Goal: Information Seeking & Learning: Learn about a topic

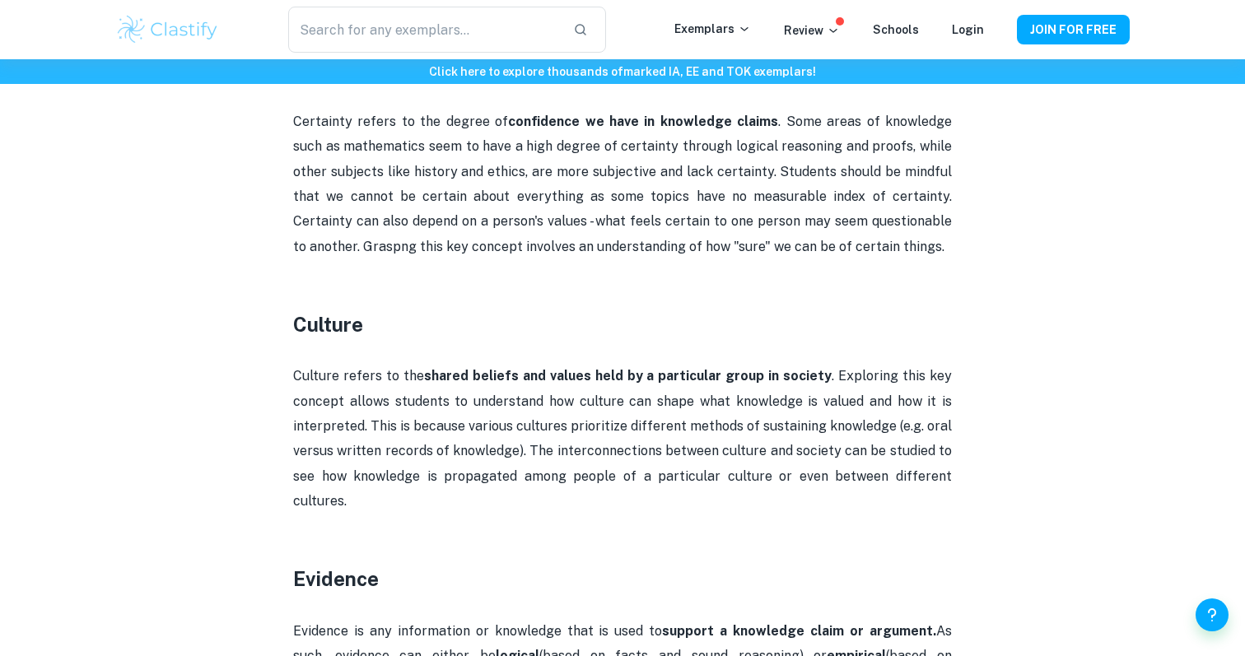
scroll to position [1004, 0]
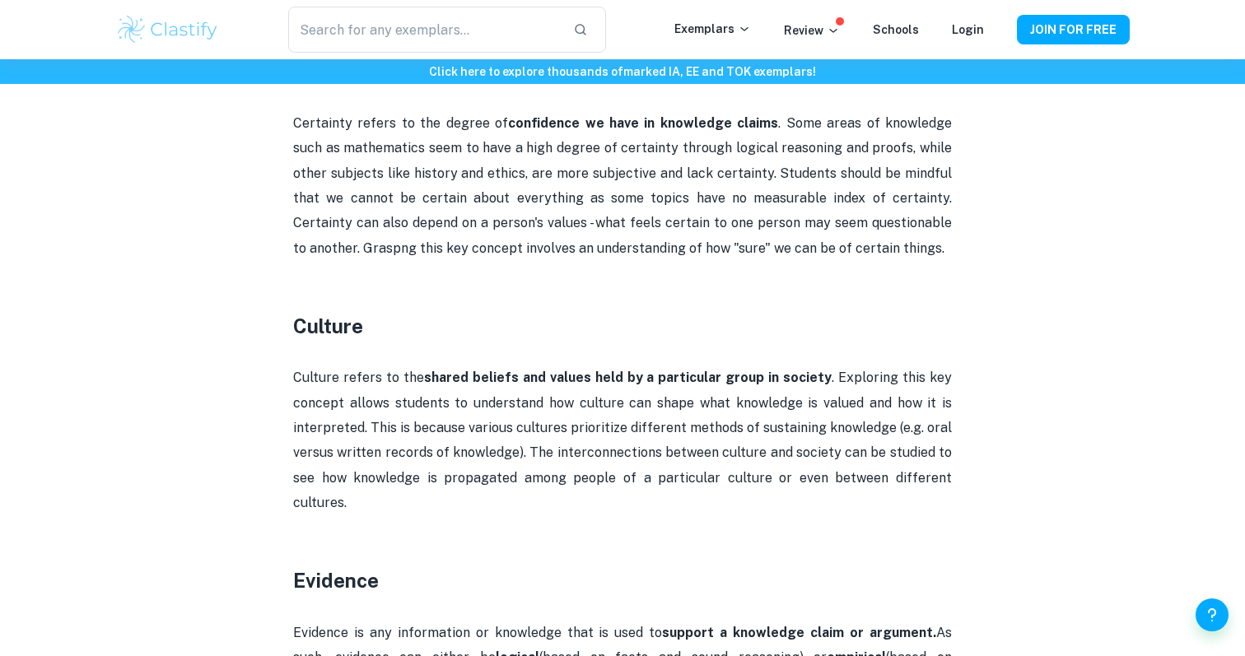
click at [320, 323] on h3 "Culture" at bounding box center [622, 326] width 659 height 30
click at [430, 318] on h3 "Culture" at bounding box center [622, 326] width 659 height 30
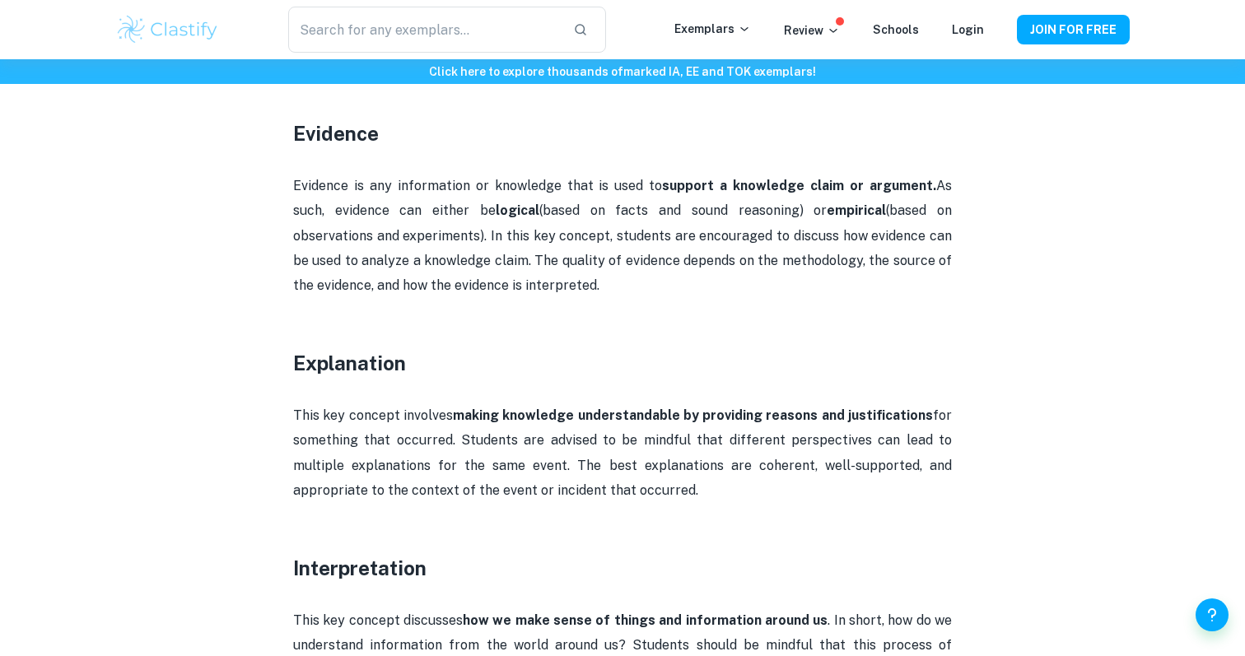
scroll to position [1478, 0]
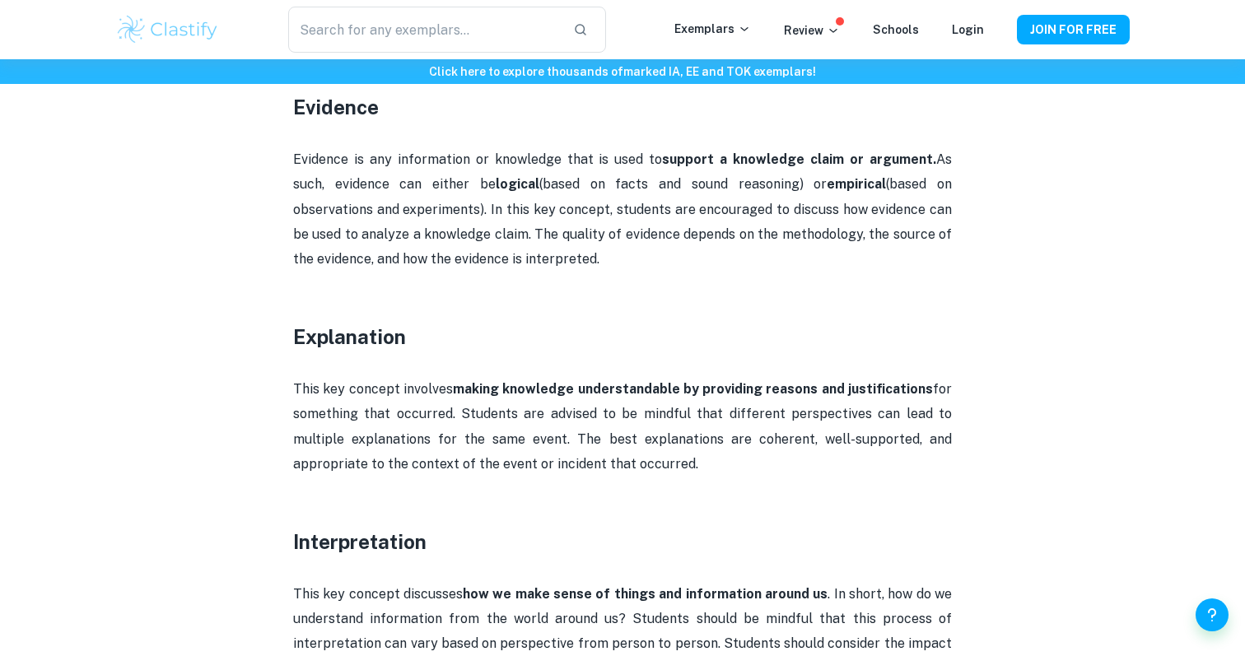
click at [367, 322] on h3 "Explanation" at bounding box center [622, 337] width 659 height 30
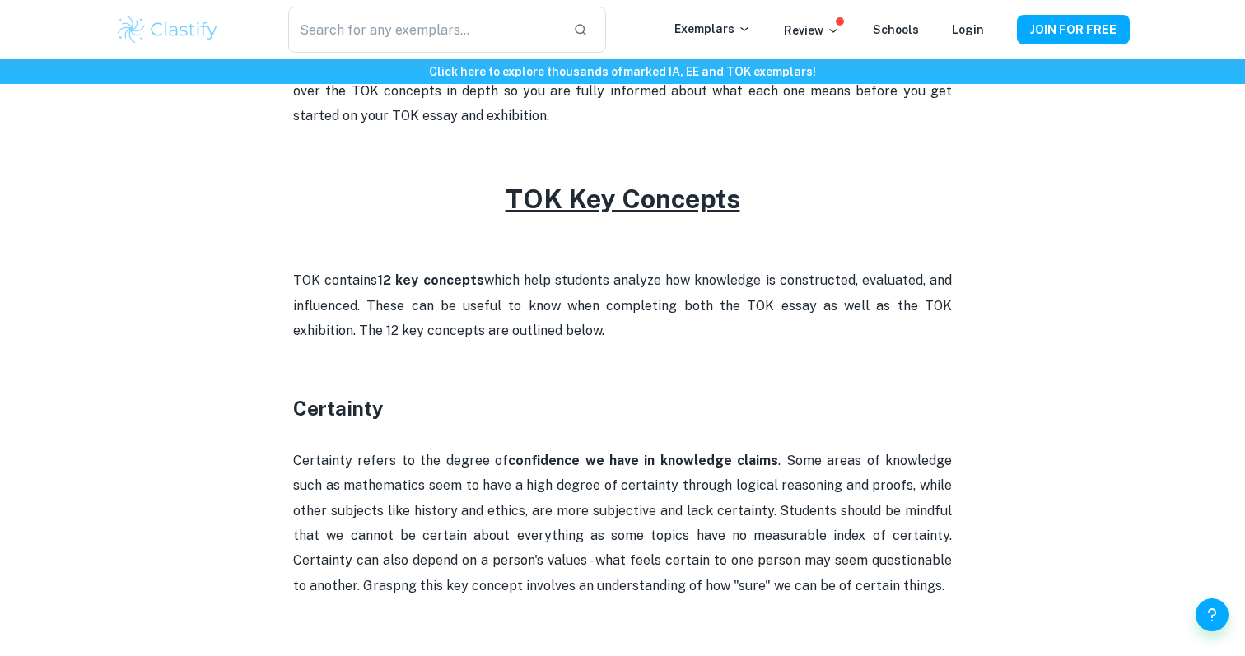
scroll to position [674, 0]
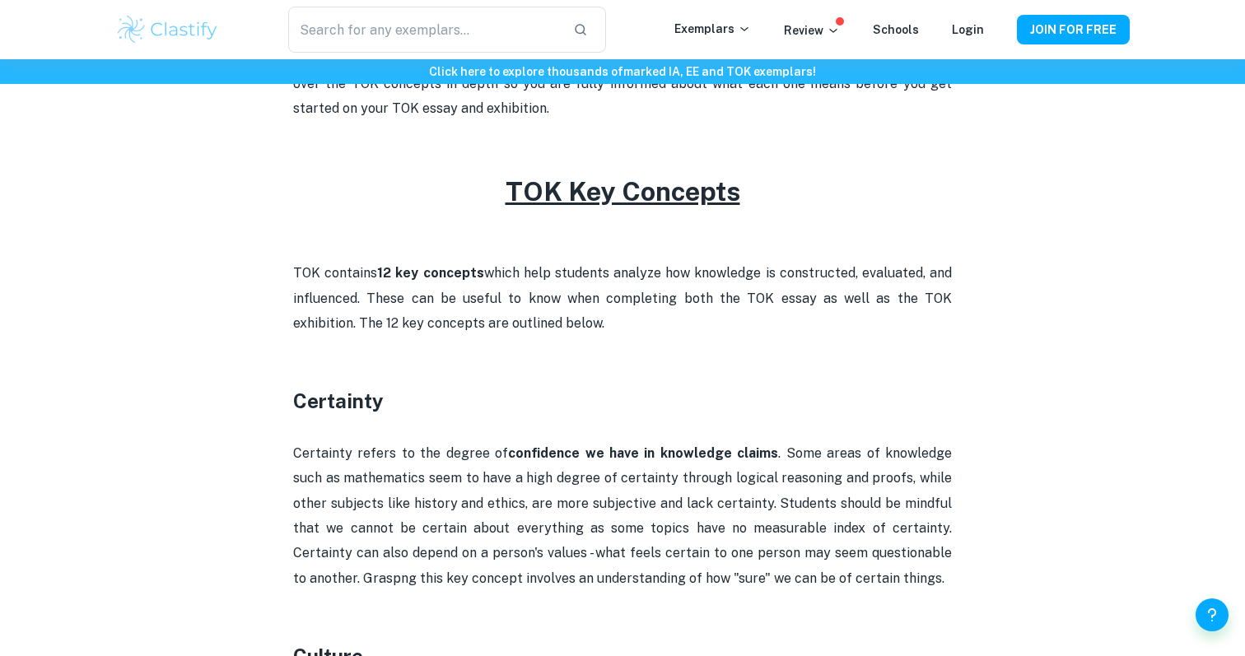
click at [333, 399] on h3 "Certainty" at bounding box center [622, 401] width 659 height 30
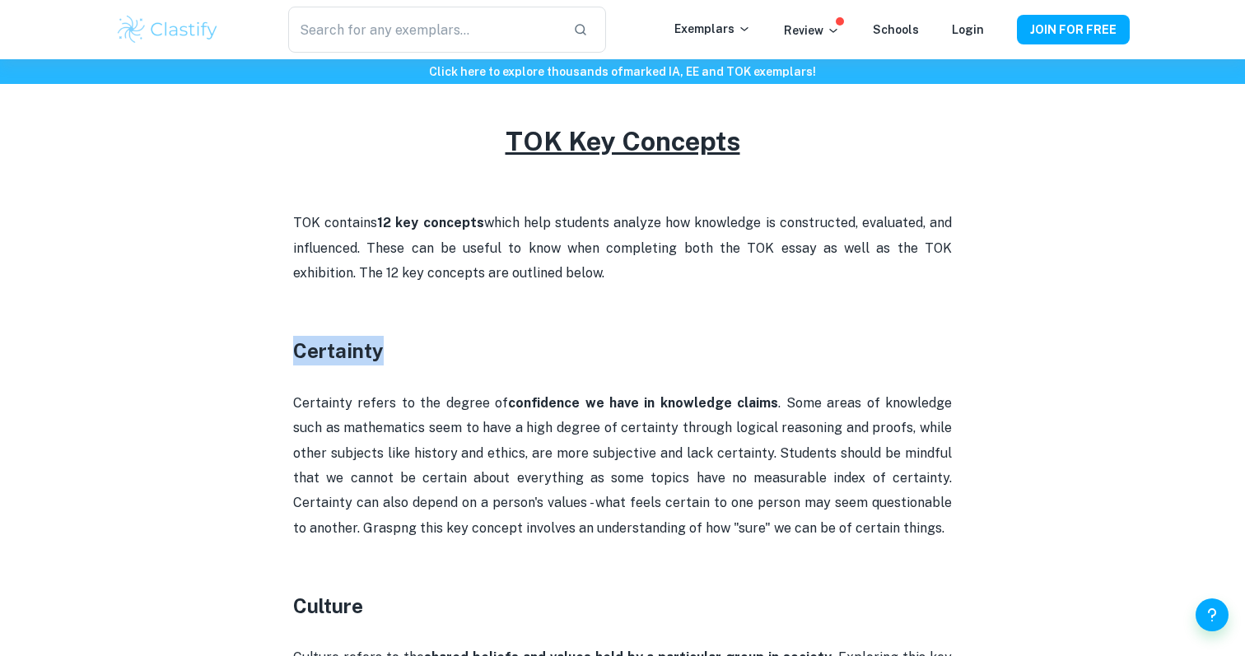
scroll to position [726, 0]
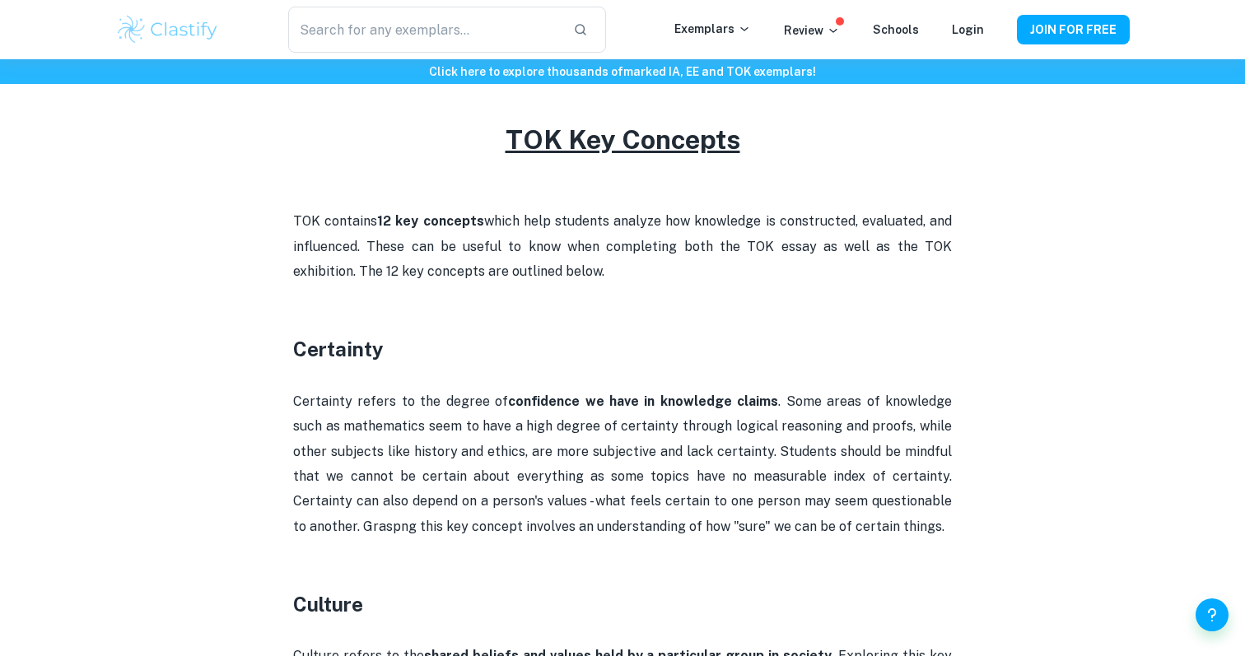
click at [399, 361] on h3 "Certainty" at bounding box center [622, 349] width 659 height 30
drag, startPoint x: 291, startPoint y: 348, endPoint x: 814, endPoint y: 525, distance: 551.9
click at [335, 355] on h3 "Certainty" at bounding box center [622, 349] width 659 height 30
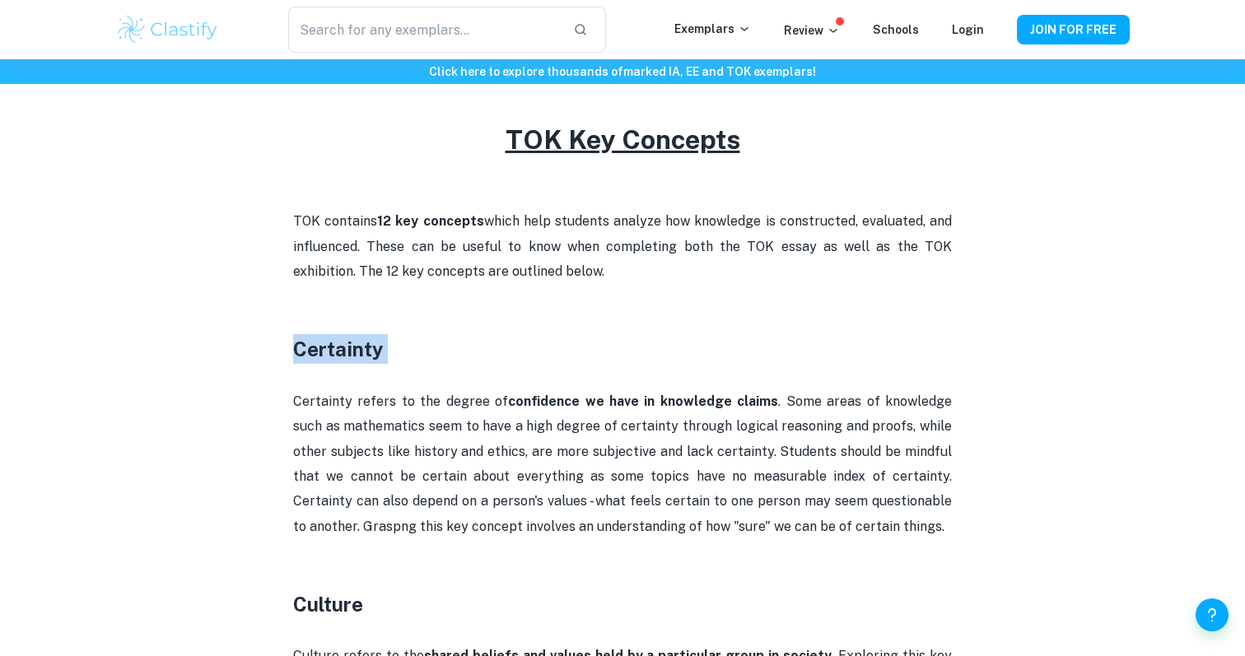
click at [335, 355] on h3 "Certainty" at bounding box center [622, 349] width 659 height 30
drag, startPoint x: 335, startPoint y: 355, endPoint x: 410, endPoint y: 357, distance: 75.0
click at [410, 357] on h3 "Certainty" at bounding box center [622, 349] width 659 height 30
drag, startPoint x: 286, startPoint y: 353, endPoint x: 420, endPoint y: 349, distance: 134.3
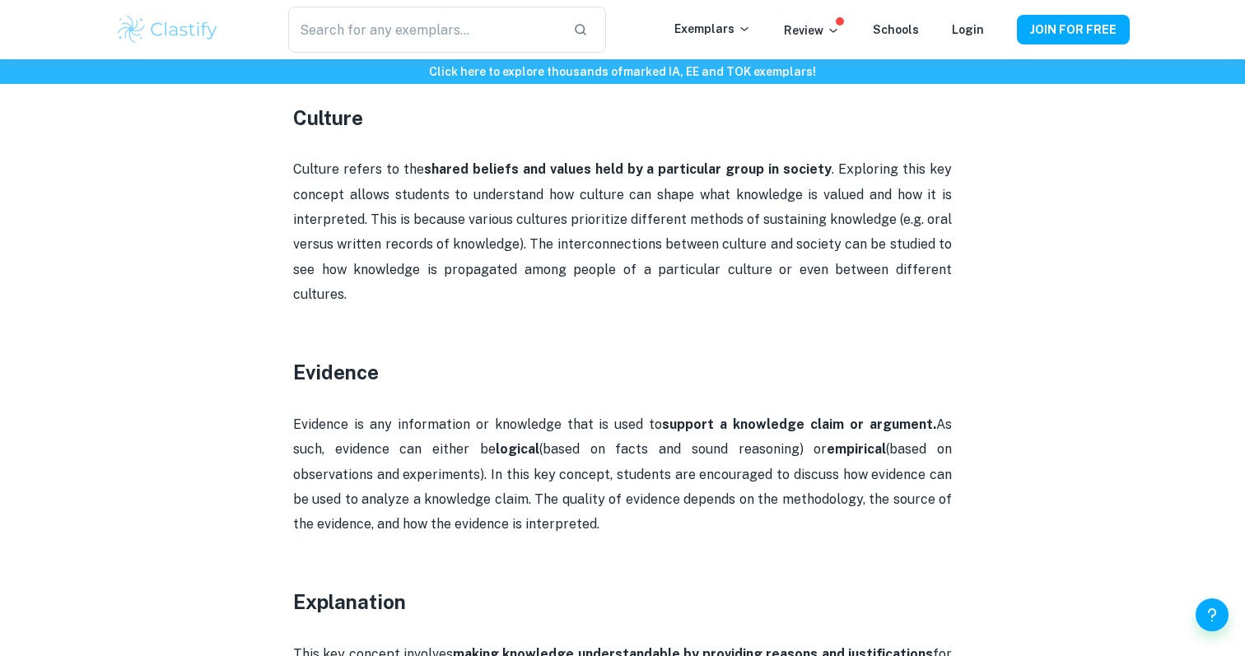
scroll to position [1203, 0]
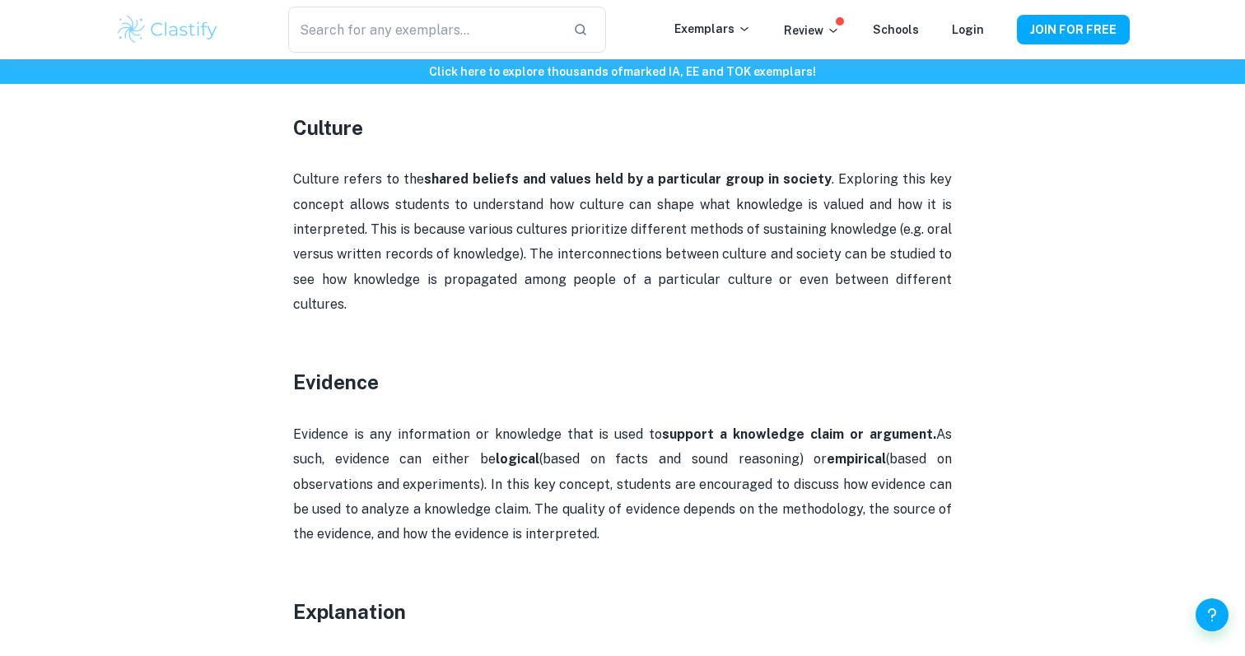
click at [330, 367] on h3 "Evidence" at bounding box center [622, 382] width 659 height 30
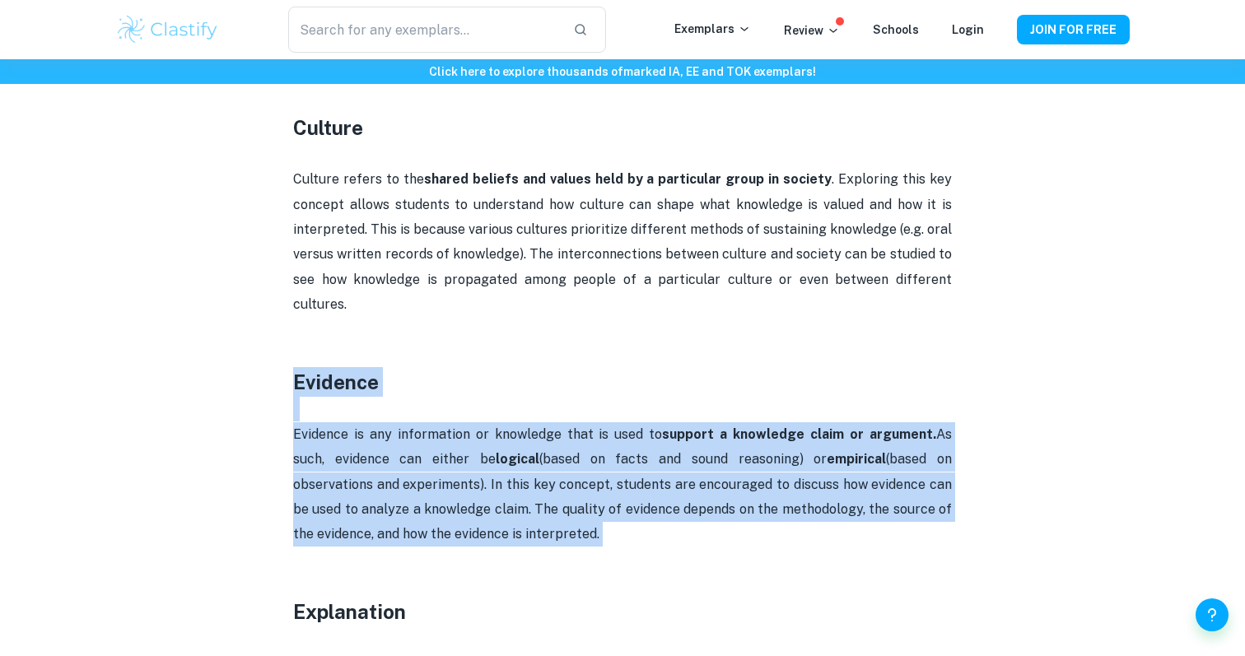
drag, startPoint x: 273, startPoint y: 357, endPoint x: 596, endPoint y: 517, distance: 360.2
copy div "Evidence Evidence is any information or knowledge that is used to support a kno…"
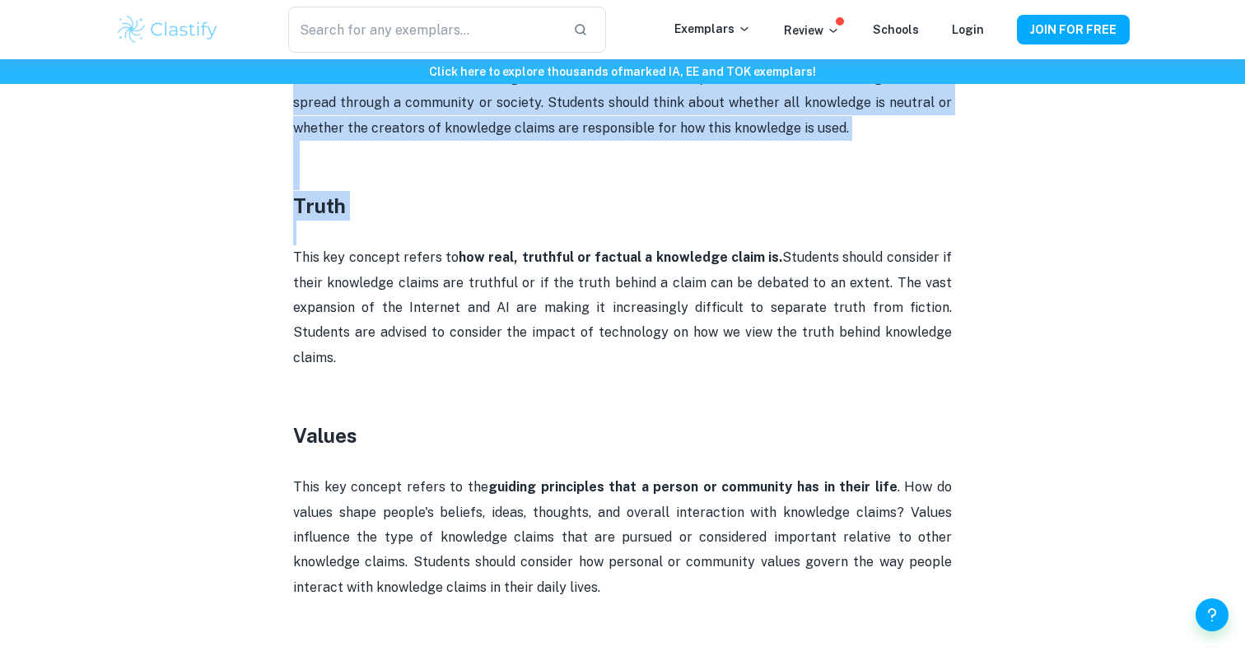
drag, startPoint x: 283, startPoint y: 597, endPoint x: 513, endPoint y: 204, distance: 455.1
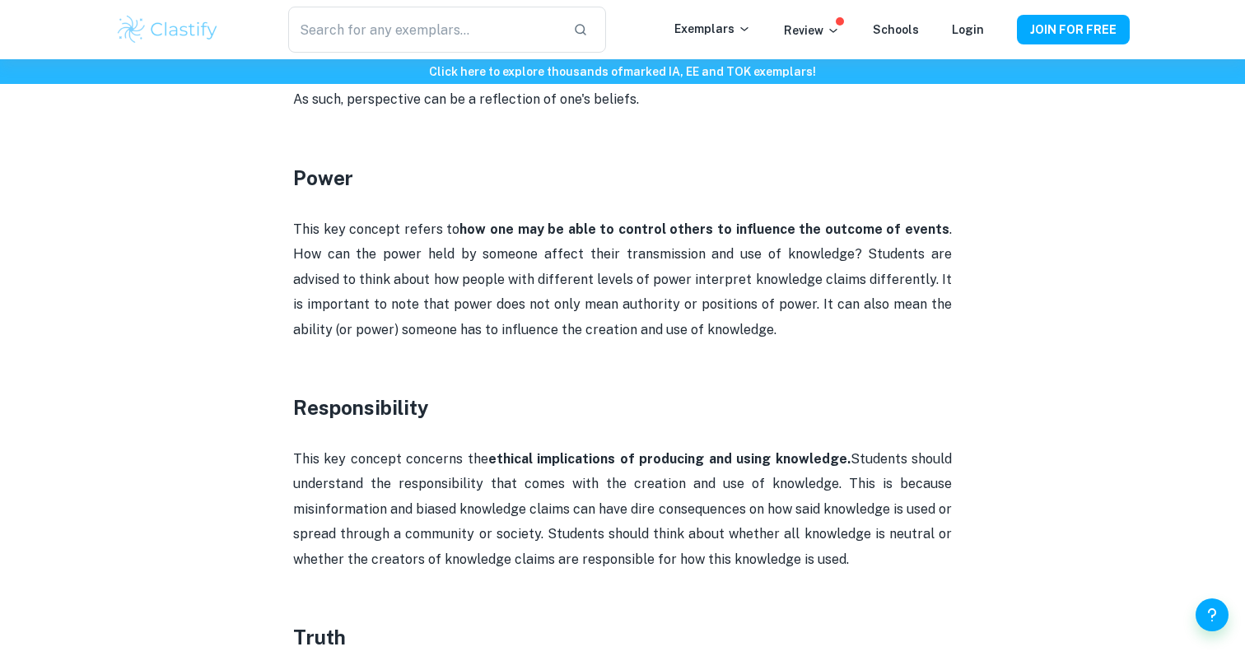
click at [324, 498] on p "This key concept concerns the ethical implications of producing and using knowl…" at bounding box center [622, 509] width 659 height 125
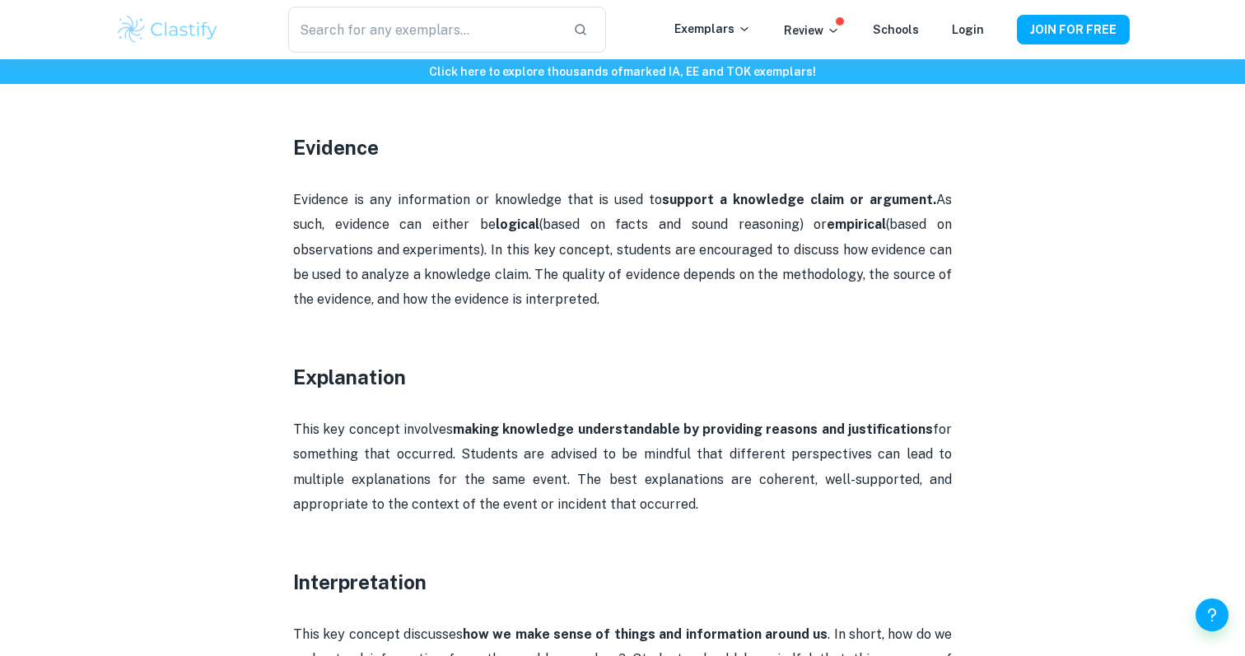
scroll to position [1456, 0]
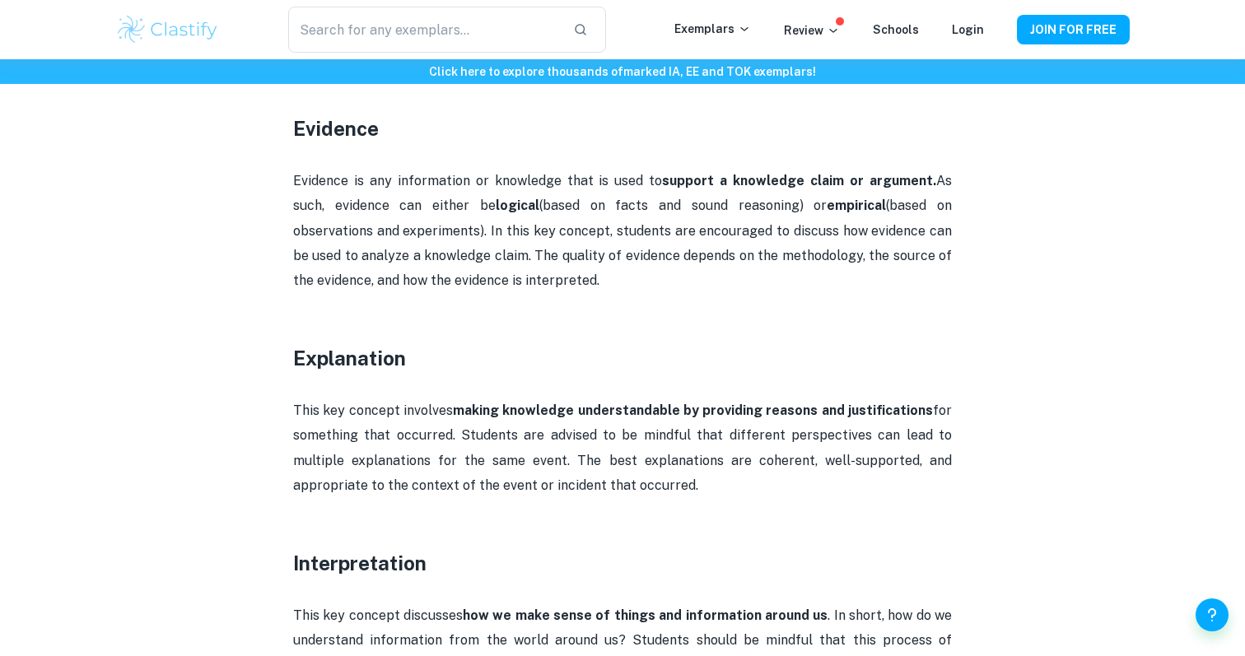
drag, startPoint x: 291, startPoint y: 337, endPoint x: 694, endPoint y: 458, distance: 420.6
copy div "Explanation This key concept involves making knowledge understandable by provid…"
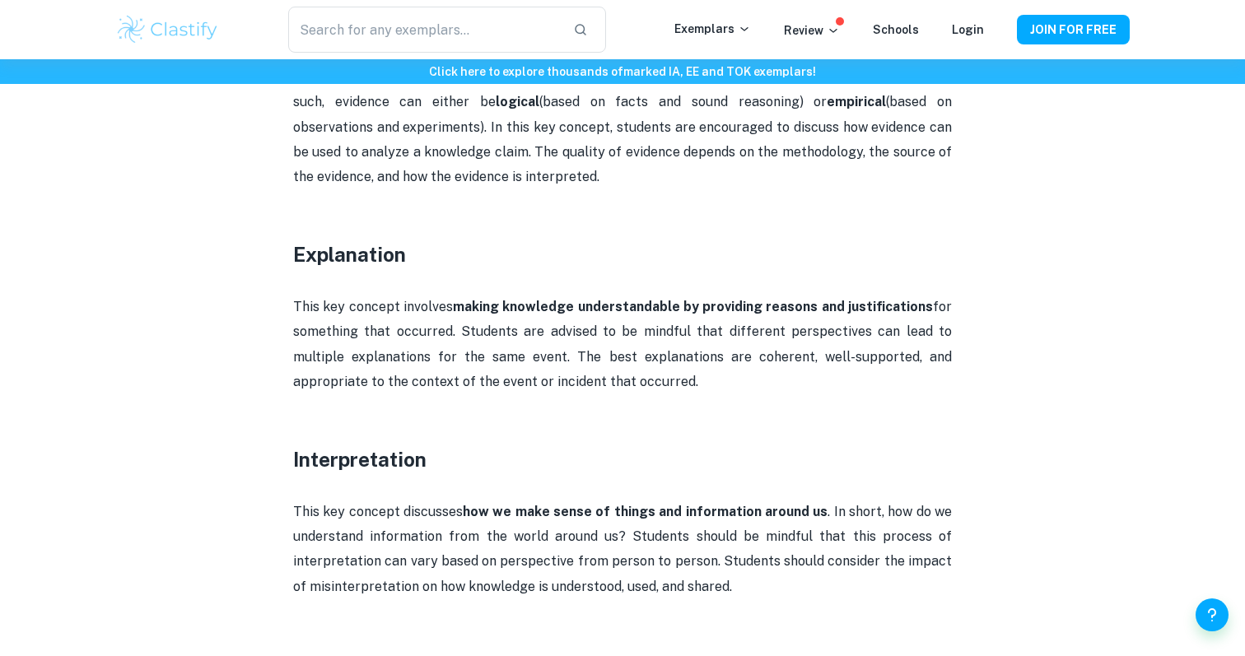
scroll to position [1575, 0]
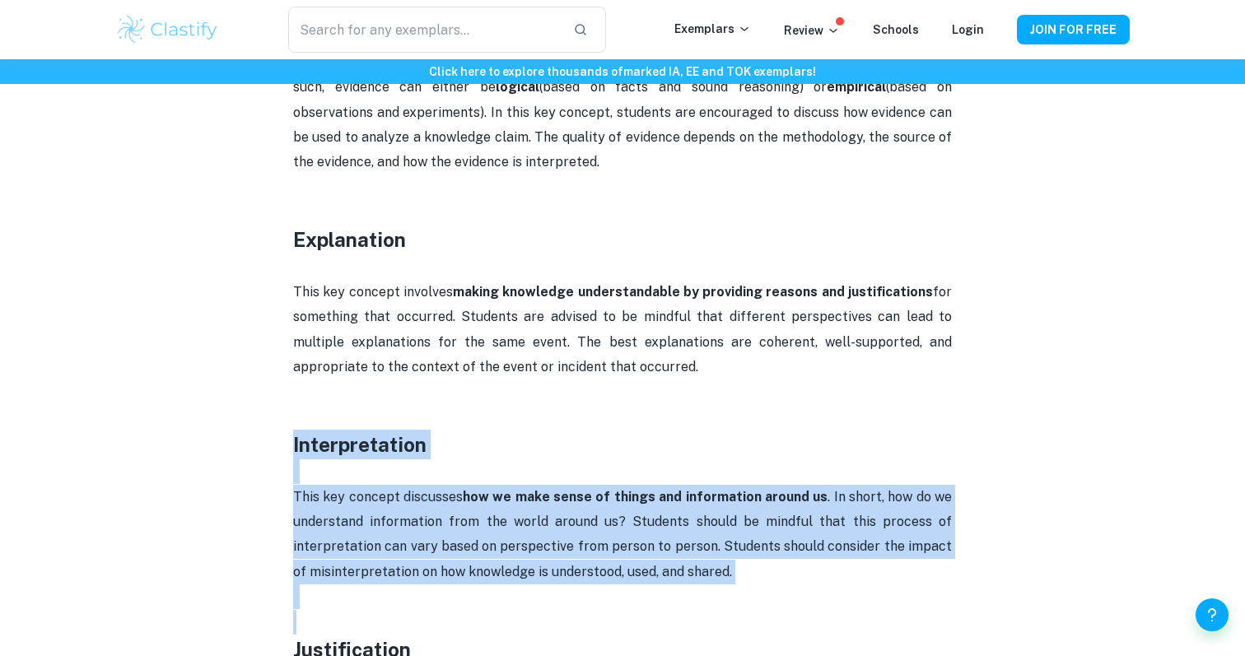
drag, startPoint x: 273, startPoint y: 418, endPoint x: 876, endPoint y: 589, distance: 626.8
click at [876, 589] on div "TOK Key Concepts By [PERSON_NAME] • [DATE] Get feedback on your TOK Essay Marke…" at bounding box center [622, 564] width 1015 height 4025
copy div "Interpretation This key concept discusses how we make sense of things and infor…"
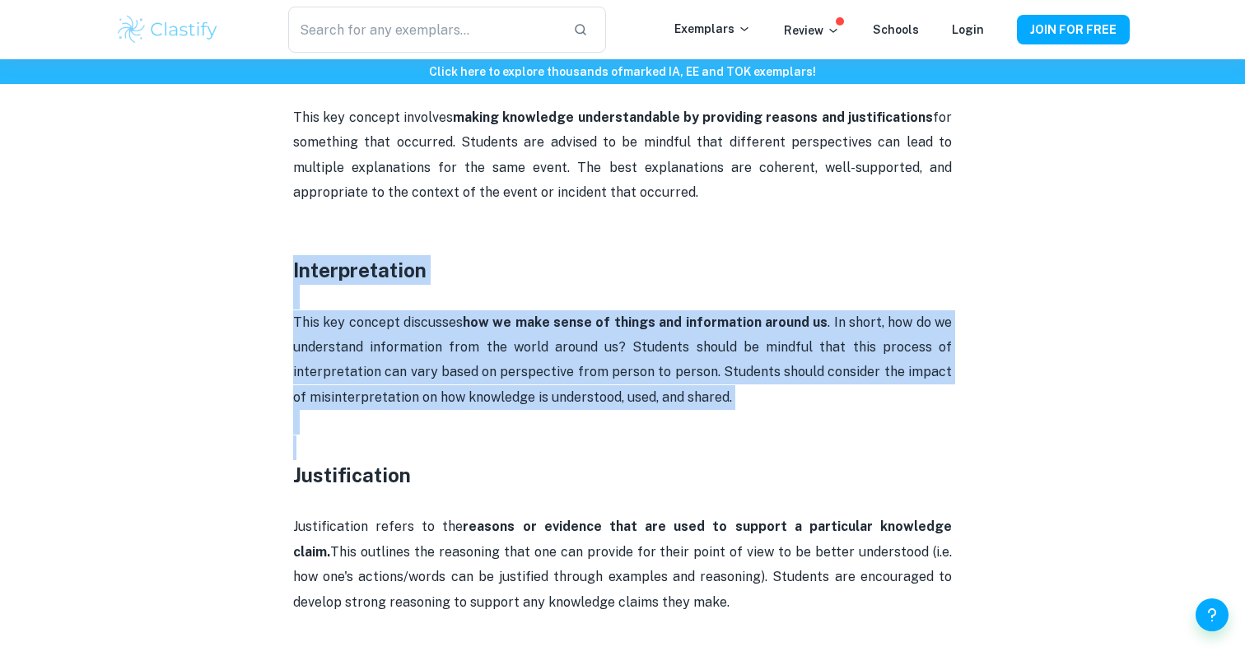
scroll to position [1790, 0]
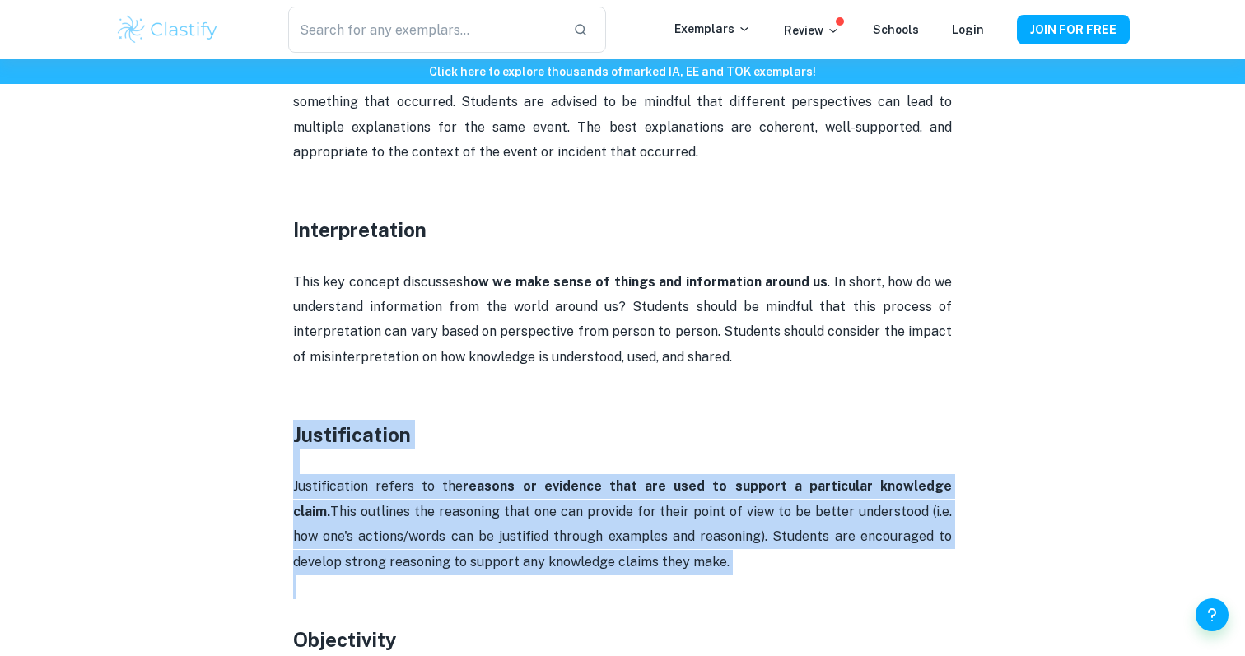
drag, startPoint x: 275, startPoint y: 412, endPoint x: 531, endPoint y: 565, distance: 298.5
click at [531, 565] on div "TOK Key Concepts By [PERSON_NAME] • [DATE] Get feedback on your TOK Essay Marke…" at bounding box center [622, 349] width 1015 height 4025
copy div "Justification Justification refers to the reasons or evidence that are used to …"
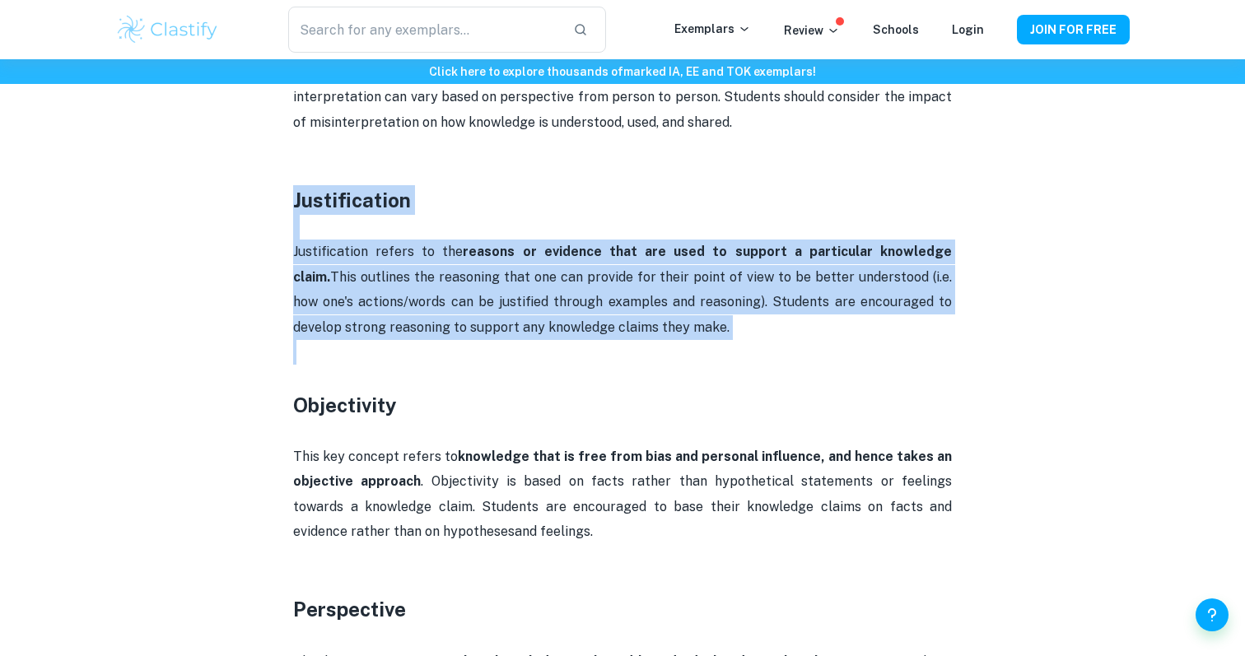
scroll to position [2042, 0]
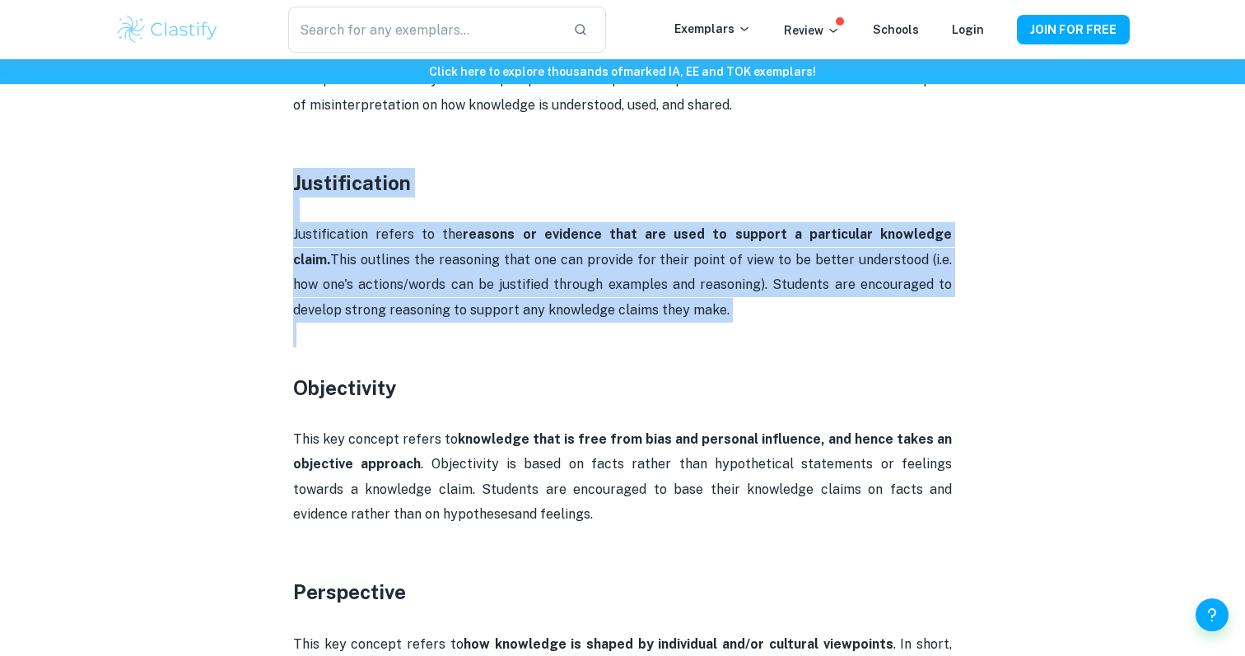
drag, startPoint x: 274, startPoint y: 367, endPoint x: 507, endPoint y: 488, distance: 263.0
click at [507, 488] on div "TOK Key Concepts By [PERSON_NAME] • [DATE] Get feedback on your TOK Essay Marke…" at bounding box center [622, 97] width 1015 height 4025
copy div "Objectivity This key concept refers to knowledge that is free from bias and per…"
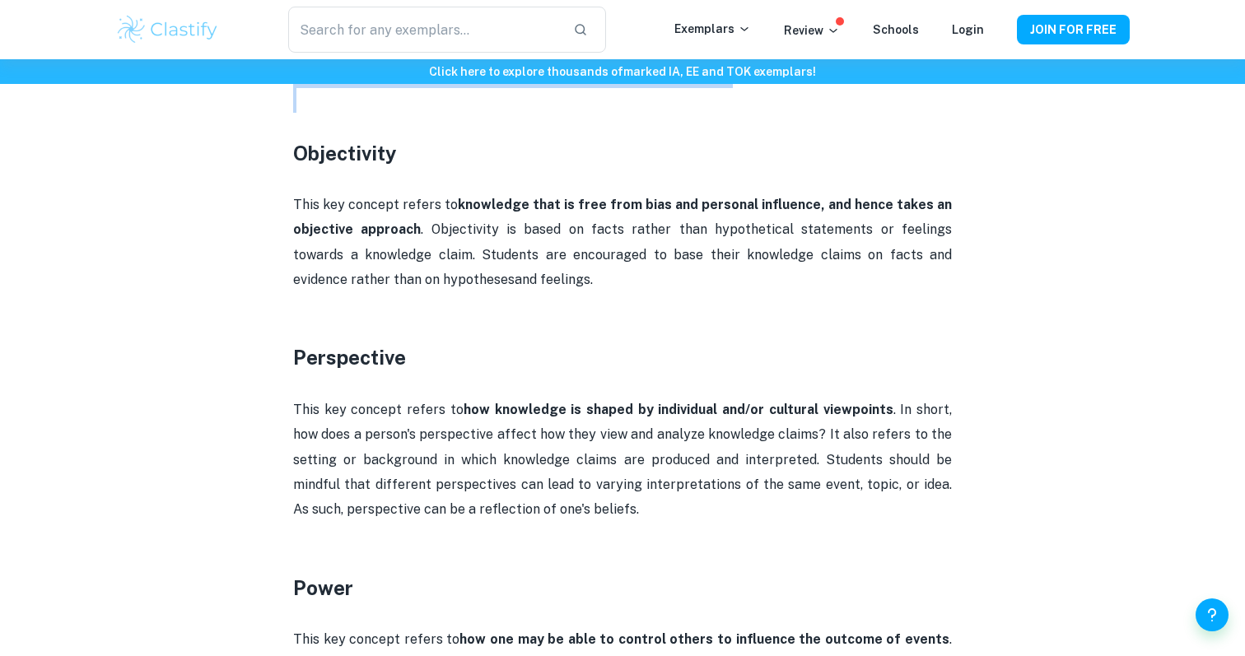
scroll to position [2286, 0]
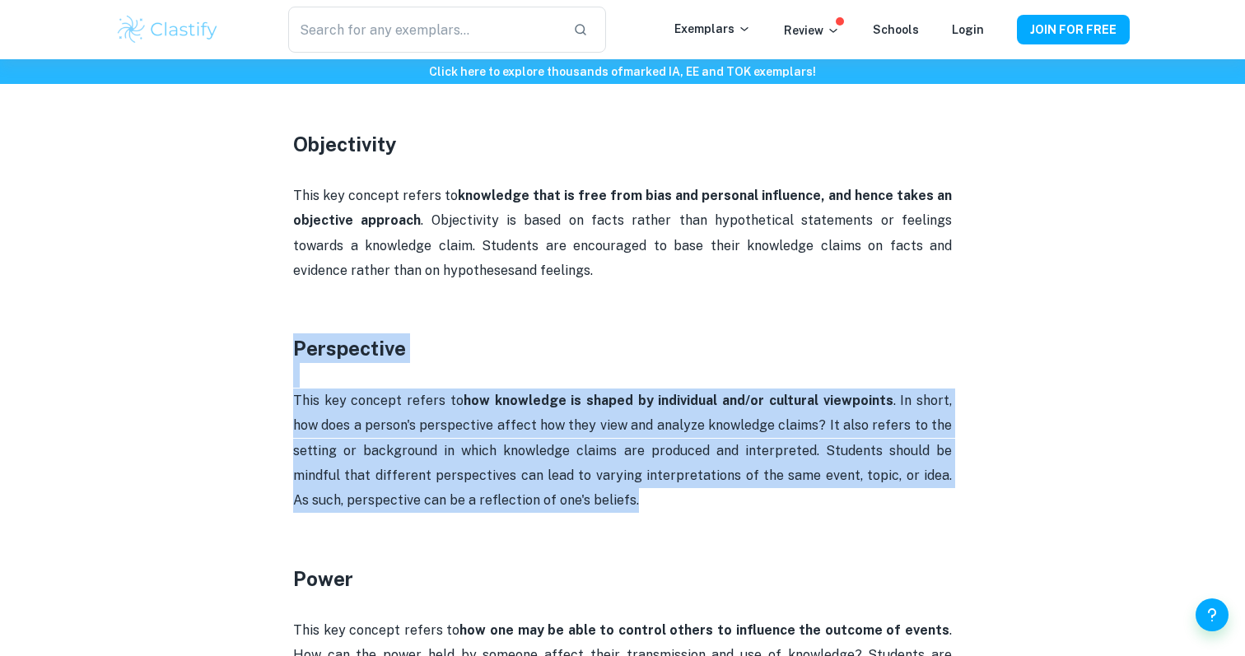
drag, startPoint x: 273, startPoint y: 323, endPoint x: 613, endPoint y: 472, distance: 370.6
copy div "Perspective This key concept refers to how knowledge is shaped by individual an…"
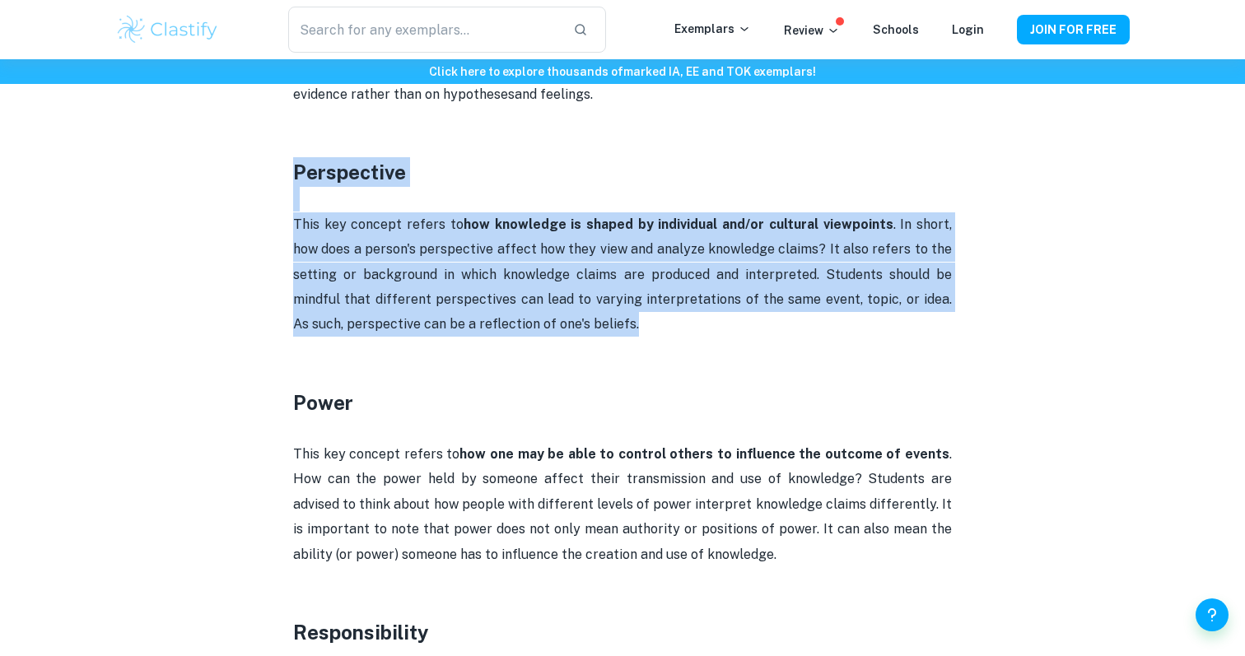
scroll to position [2468, 0]
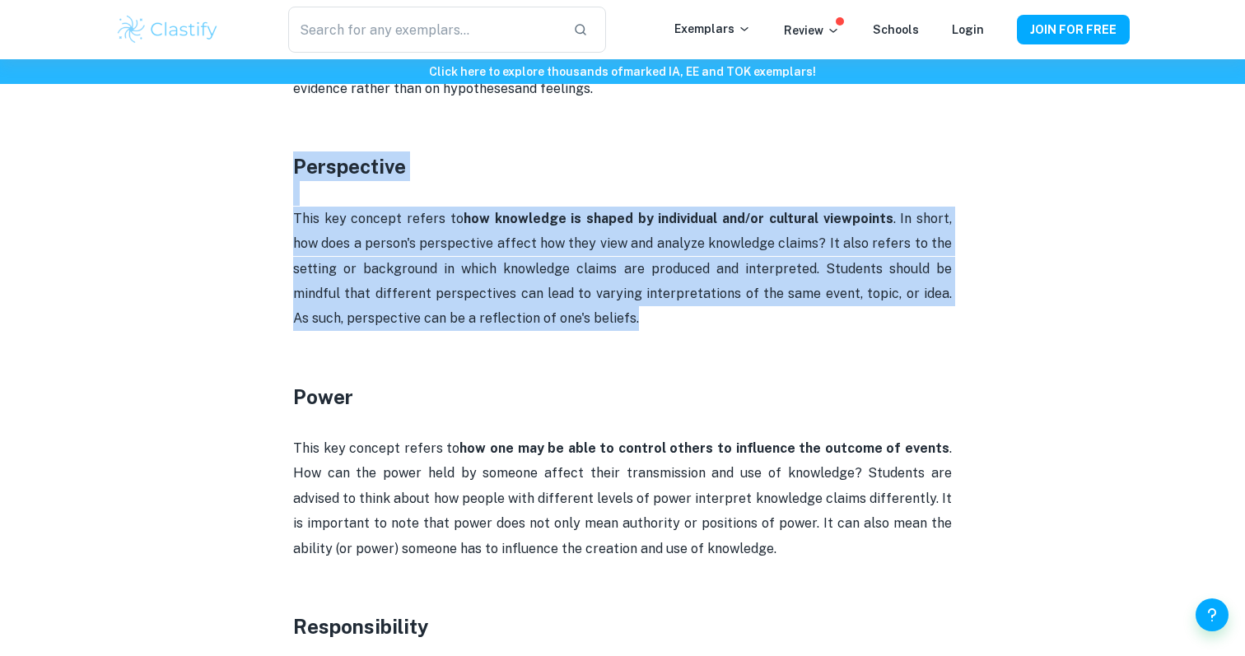
drag, startPoint x: 289, startPoint y: 360, endPoint x: 683, endPoint y: 524, distance: 426.5
copy div "Power This key concept refers to how one may be able to control others to influ…"
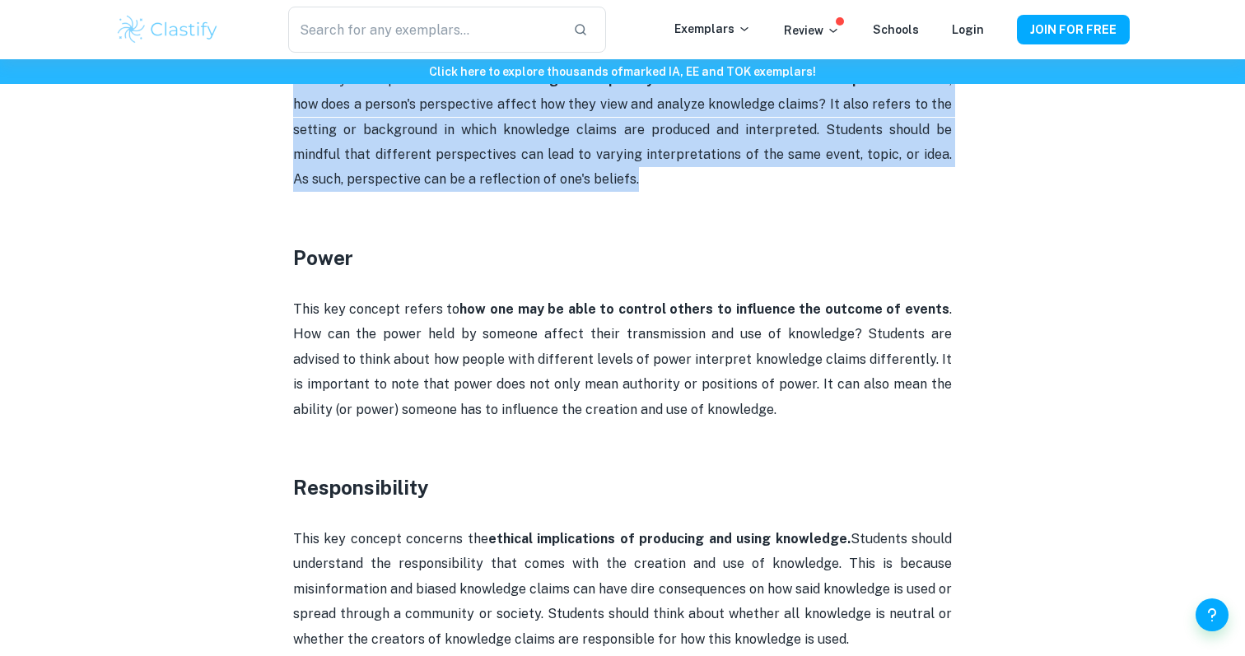
scroll to position [2647, 0]
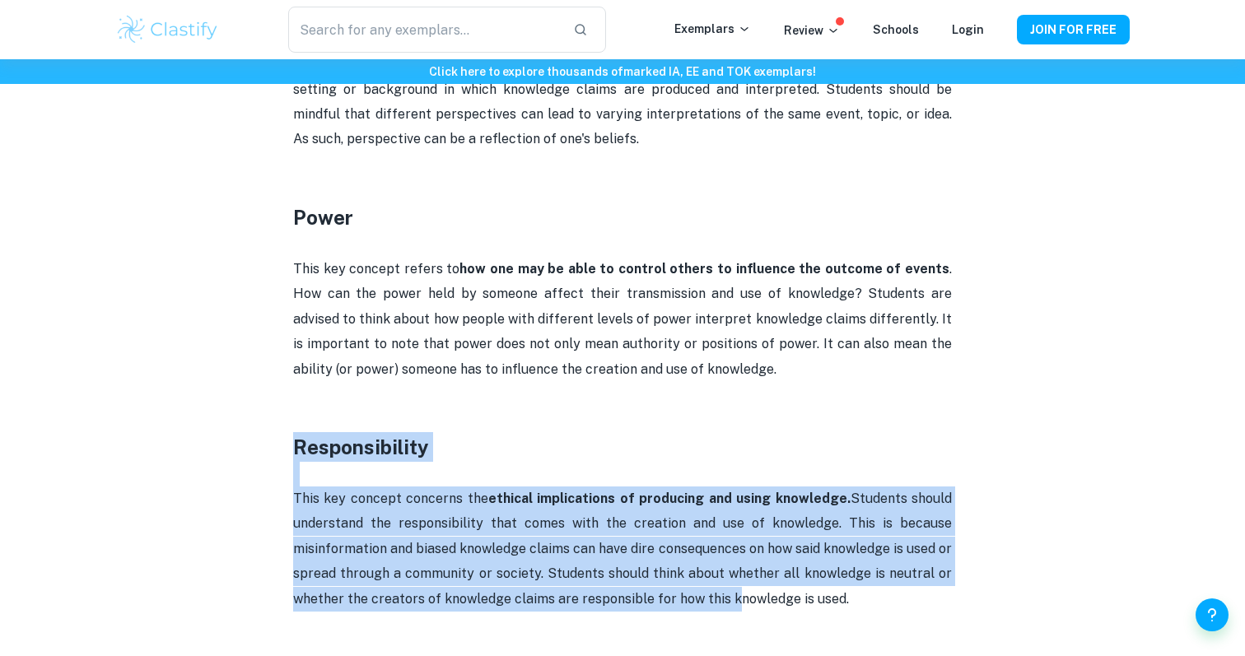
drag, startPoint x: 287, startPoint y: 414, endPoint x: 722, endPoint y: 572, distance: 463.2
copy div "Responsibility This key concept concerns the ethical implications of producing …"
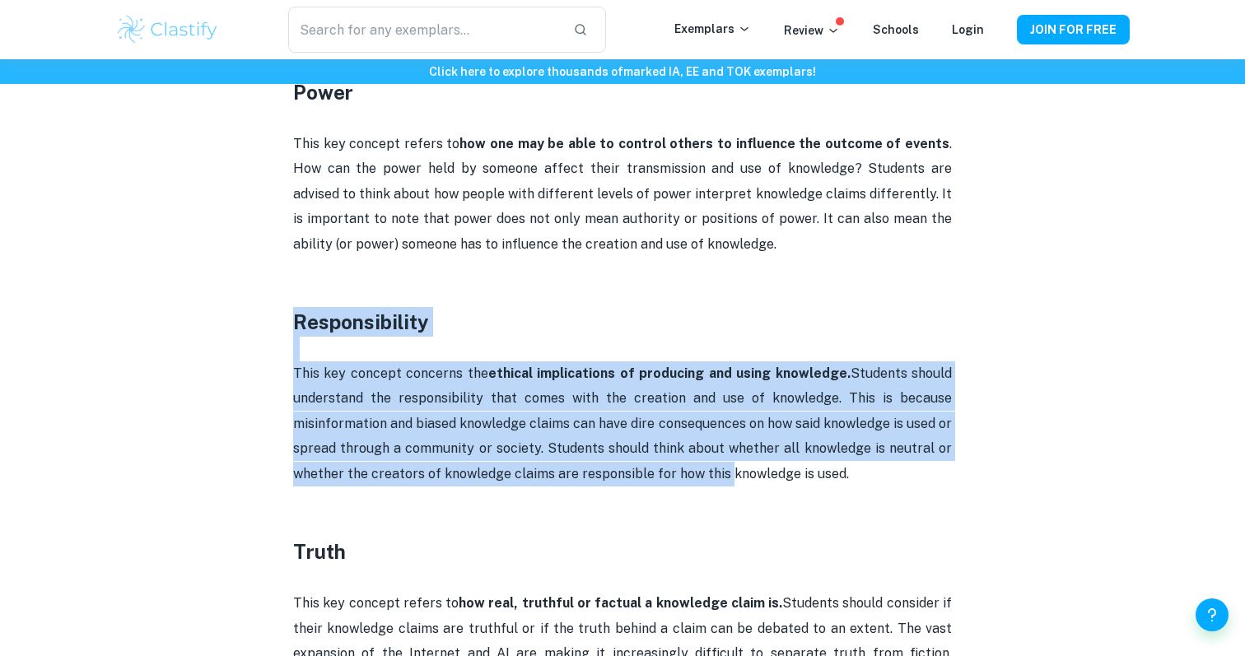
scroll to position [2851, 0]
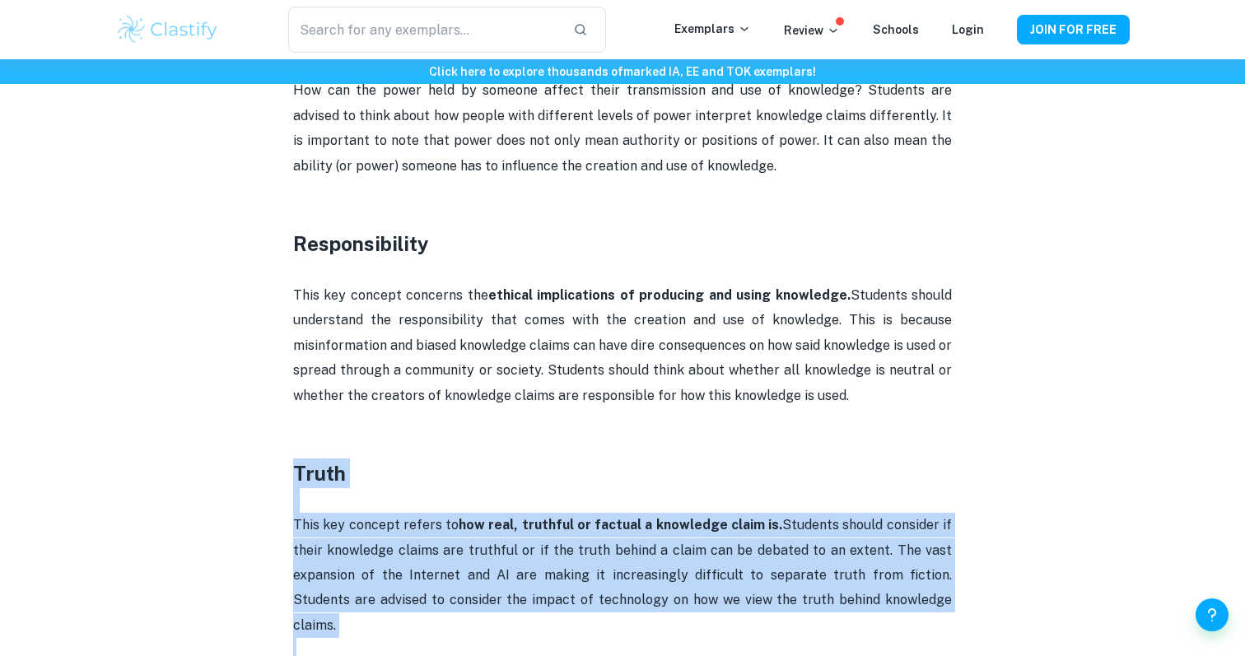
drag, startPoint x: 286, startPoint y: 447, endPoint x: 412, endPoint y: 610, distance: 206.1
copy div "Truth This key concept refers to how real, truthful or factual a knowledge clai…"
